Goal: Task Accomplishment & Management: Manage account settings

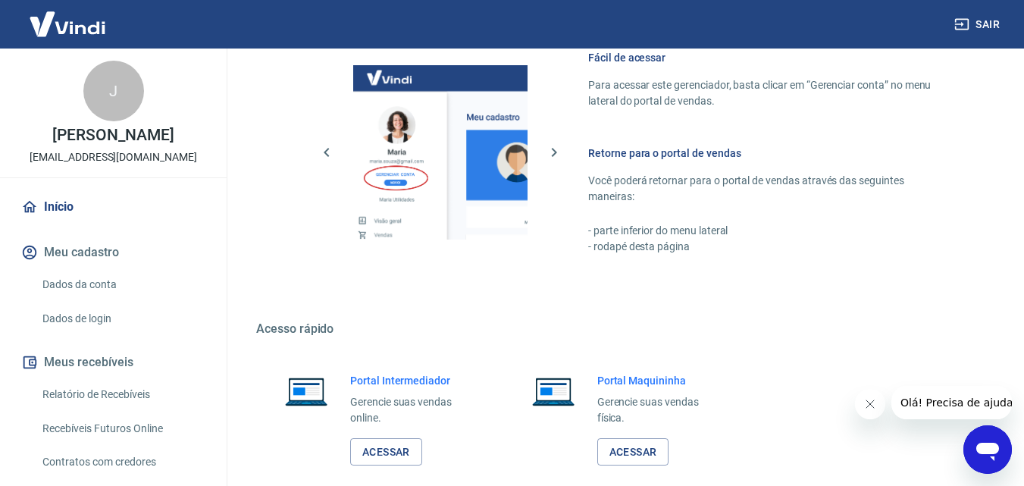
scroll to position [915, 0]
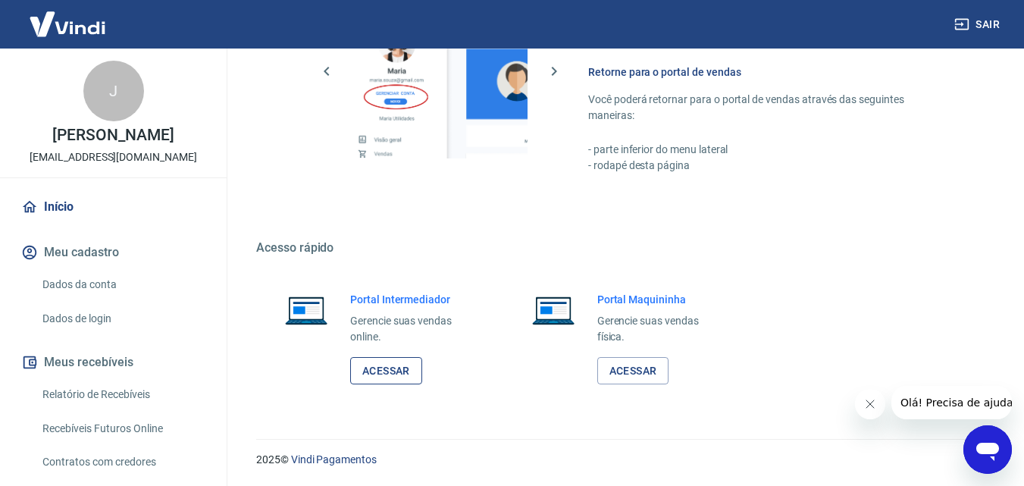
click at [373, 377] on link "Acessar" at bounding box center [386, 371] width 72 height 28
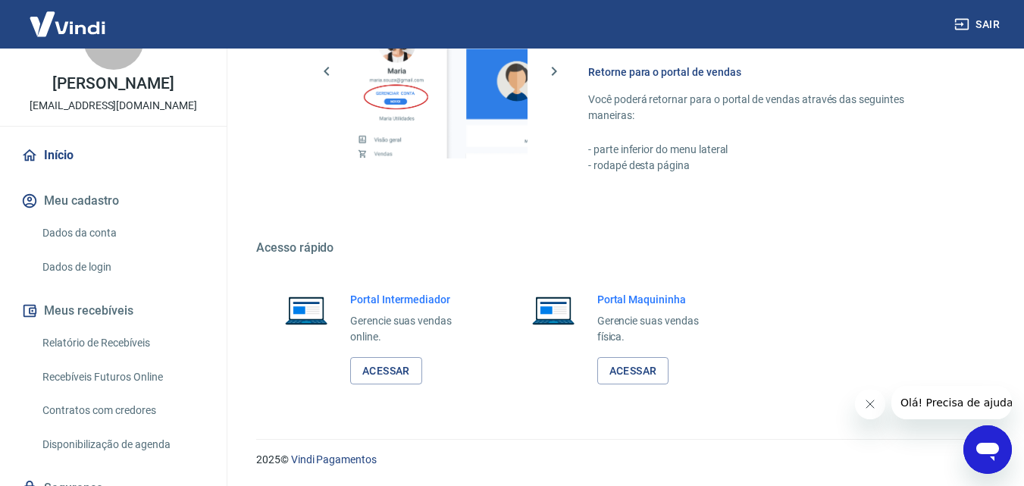
scroll to position [116, 0]
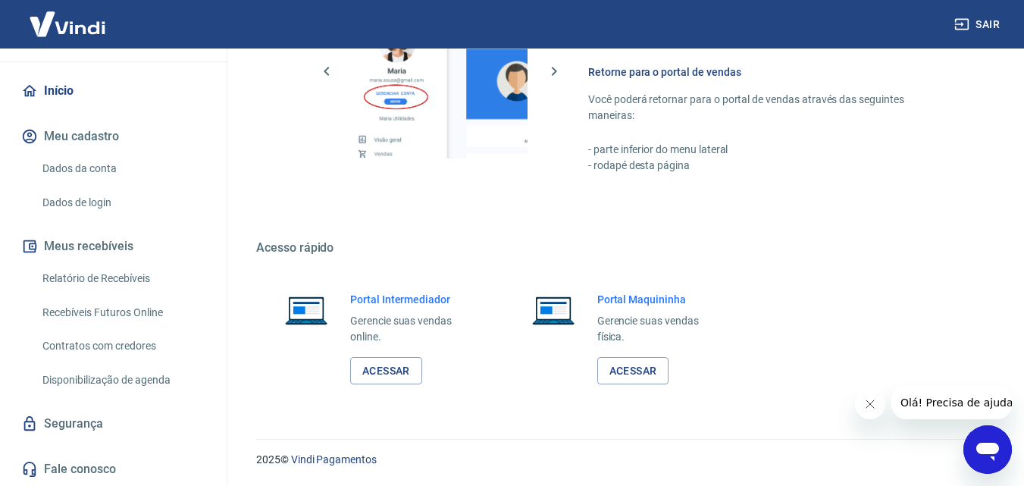
click at [127, 279] on link "Relatório de Recebíveis" at bounding box center [122, 278] width 172 height 31
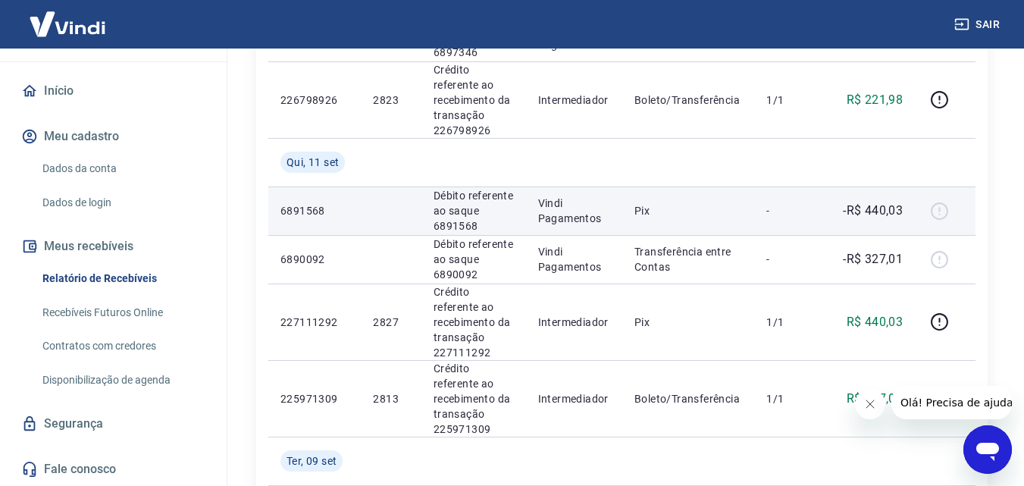
scroll to position [758, 0]
